Goal: Find specific page/section: Find specific page/section

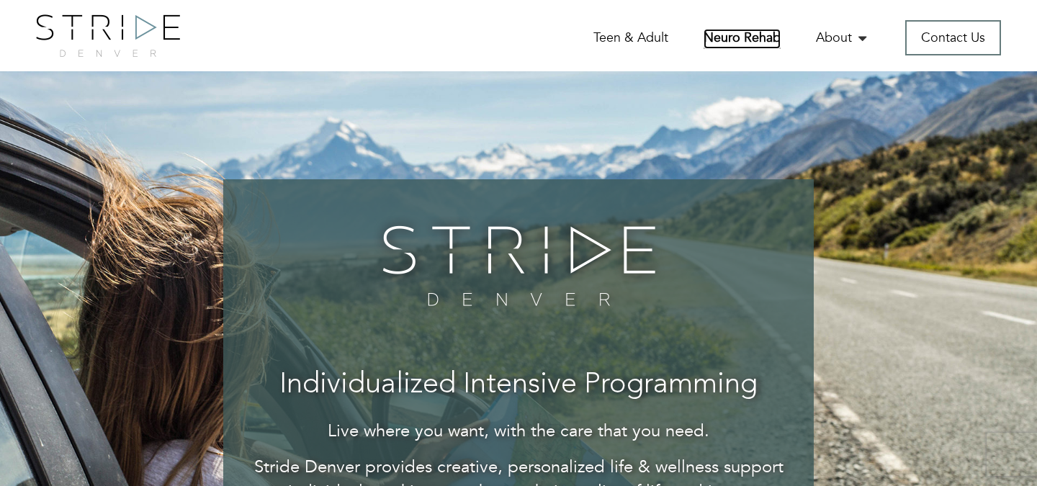
click at [737, 32] on link "Neuro Rehab" at bounding box center [742, 39] width 77 height 20
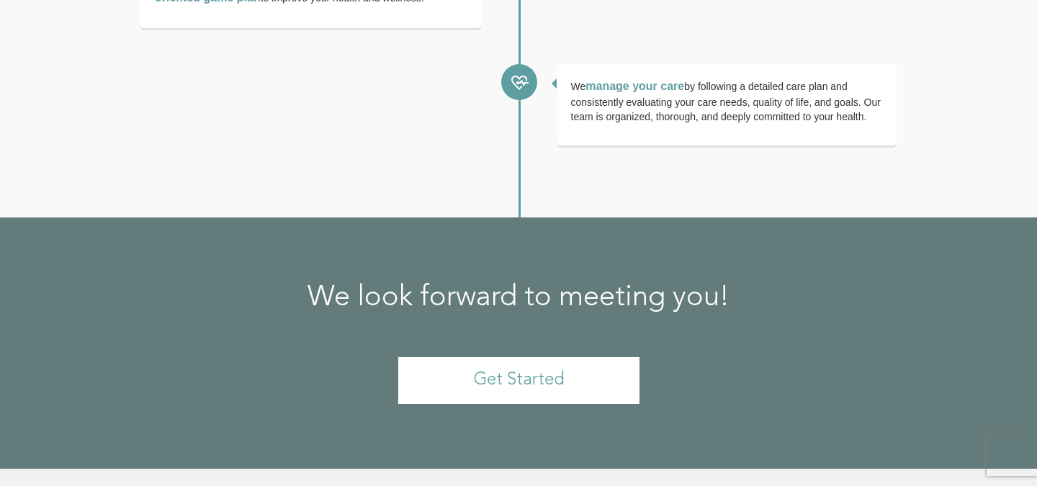
scroll to position [3281, 0]
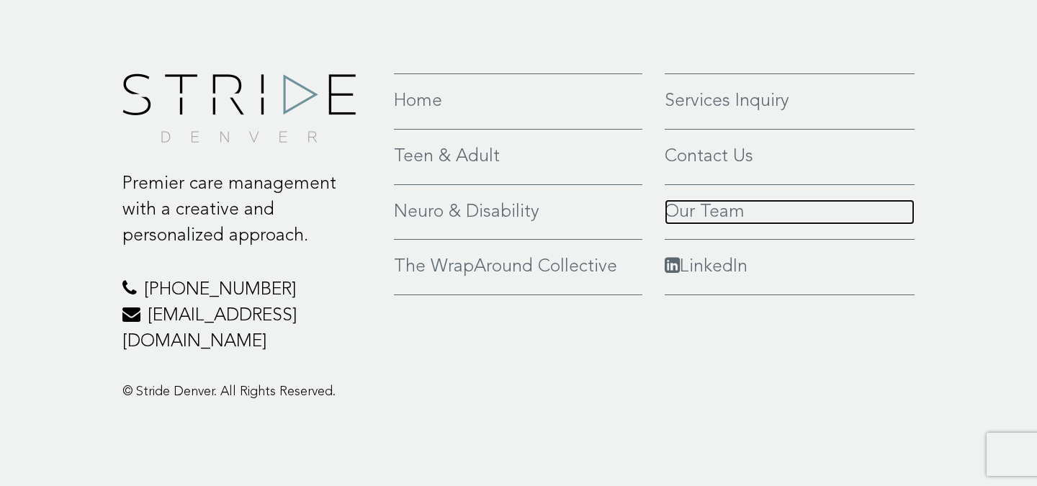
click at [718, 225] on link "Our Team" at bounding box center [790, 212] width 250 height 26
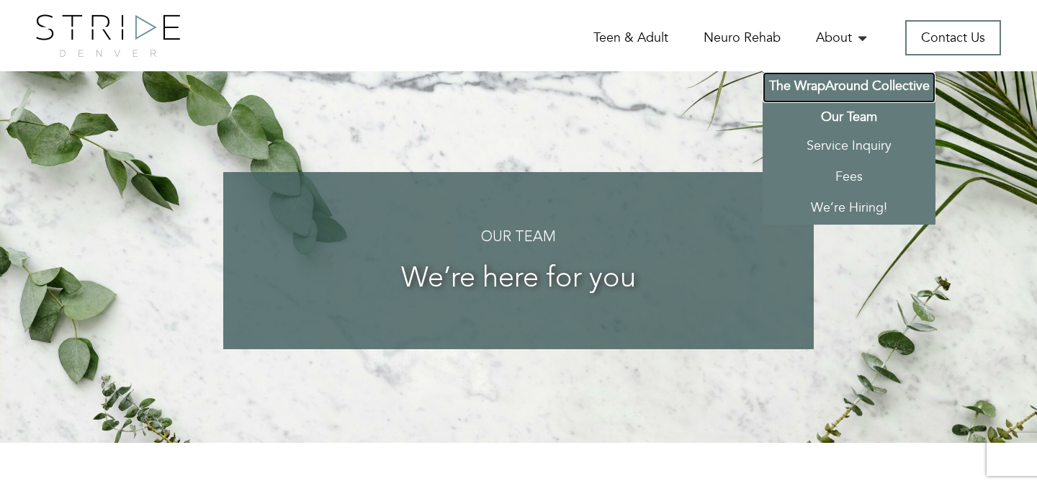
click at [850, 91] on link "The WrapAround Collective" at bounding box center [849, 87] width 173 height 31
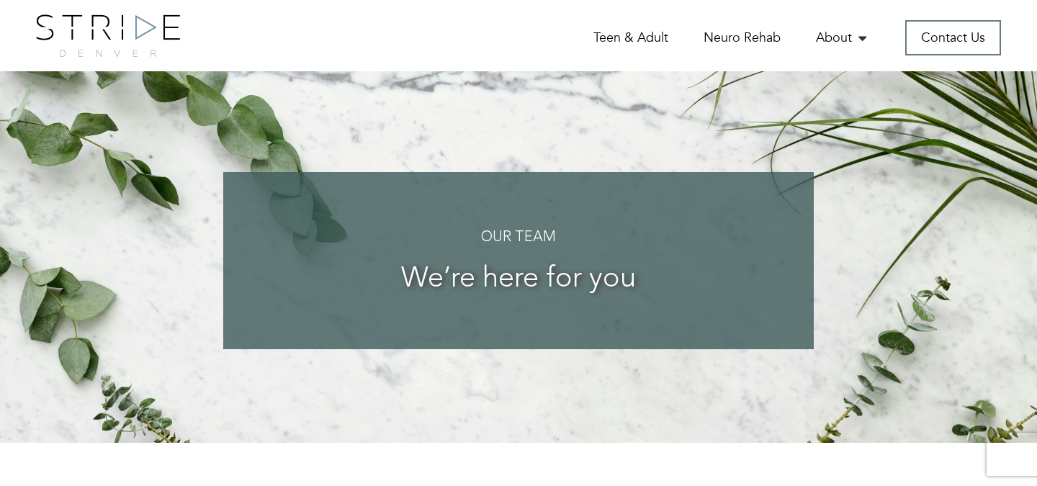
scroll to position [56, 0]
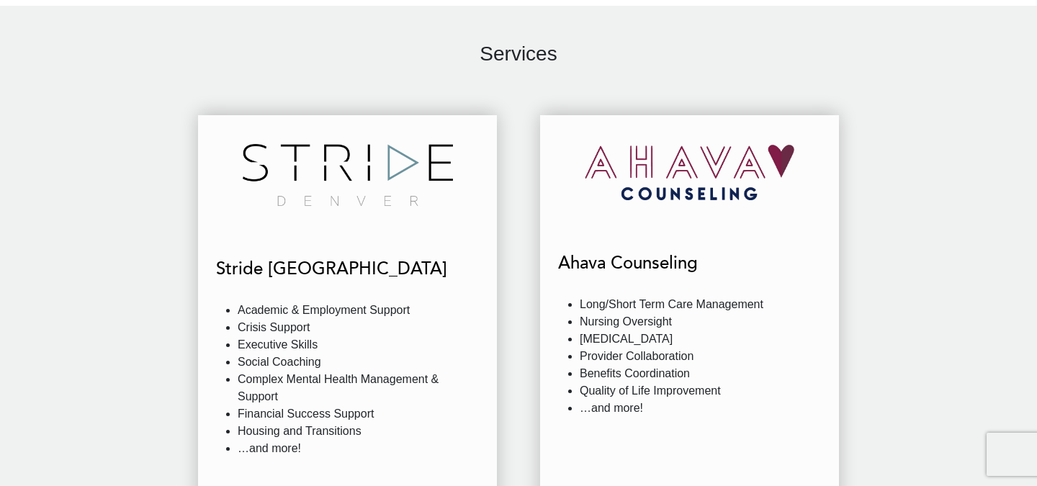
scroll to position [1389, 0]
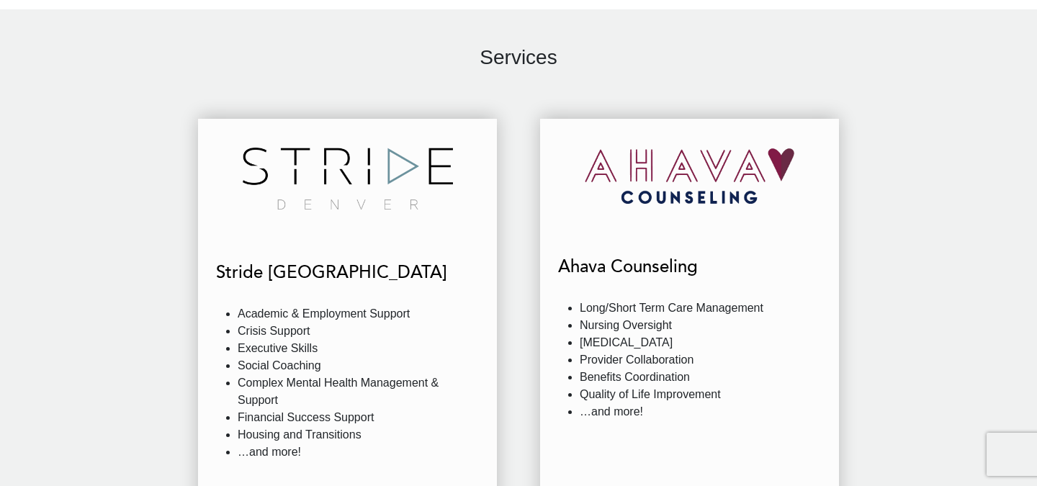
click at [611, 261] on h4 "Ahava Counseling" at bounding box center [689, 267] width 263 height 21
copy div "Ahava Counseling"
